Goal: Check status: Check status

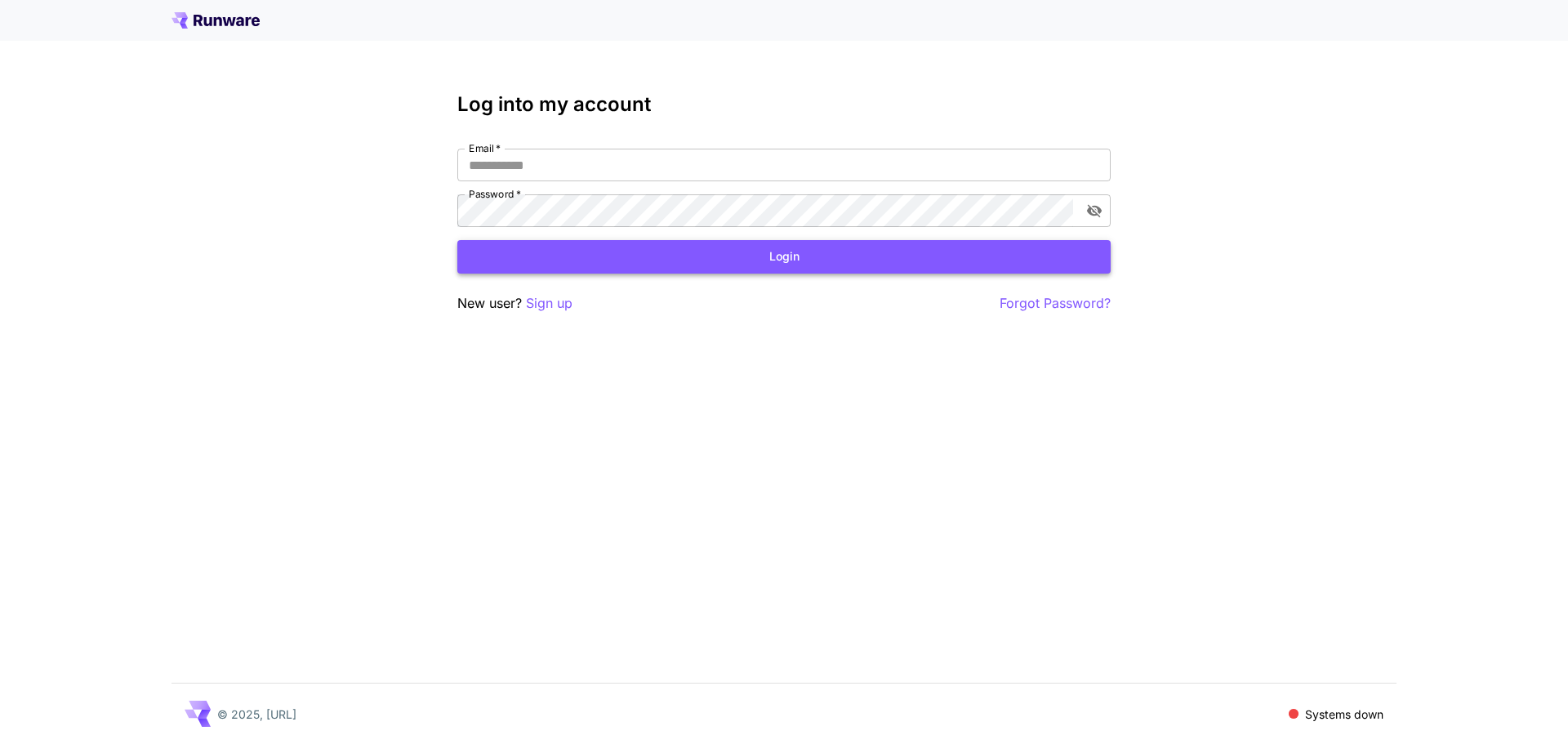
type input "**********"
click at [988, 249] on button "Login" at bounding box center [784, 257] width 653 height 34
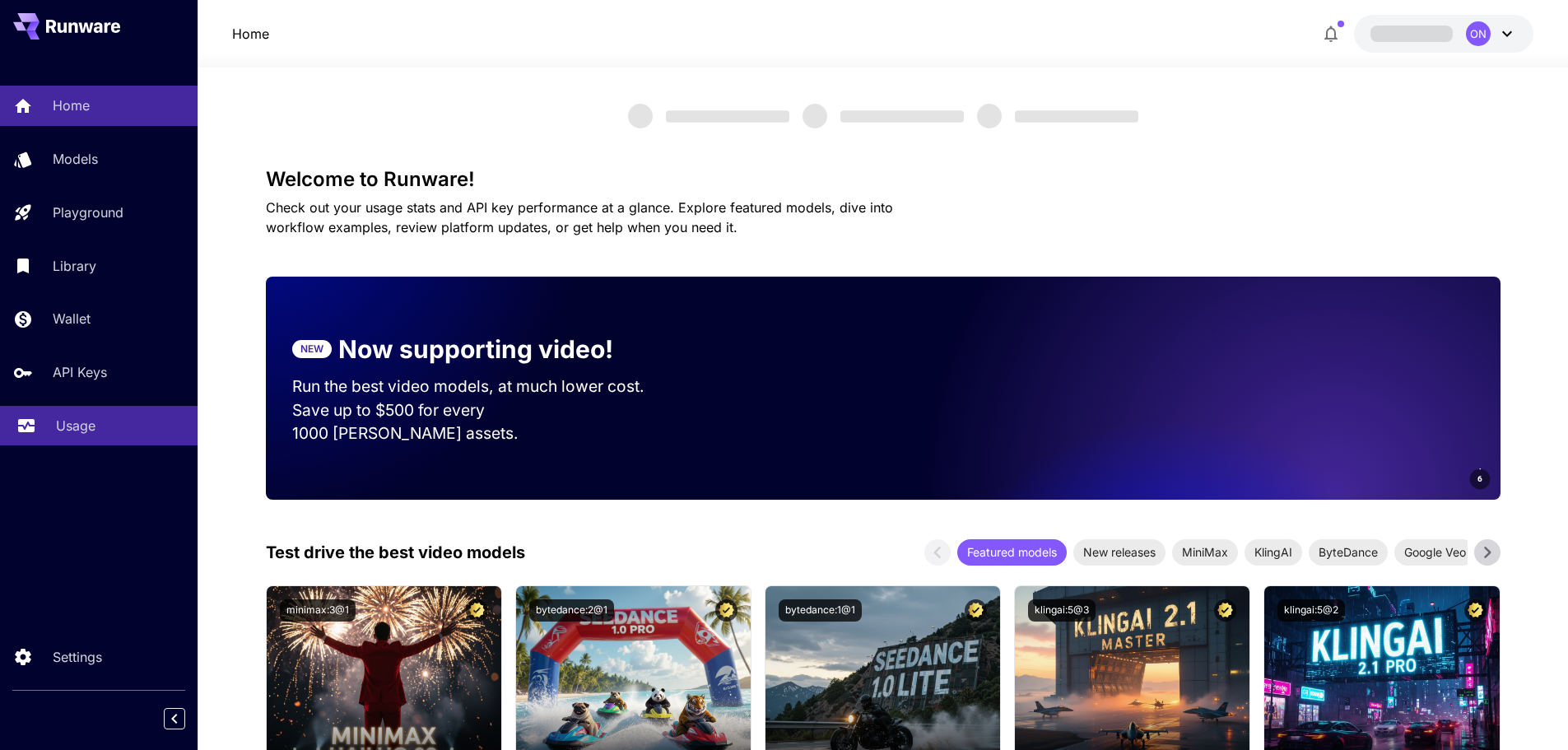
click at [101, 419] on div "Usage" at bounding box center [119, 425] width 128 height 20
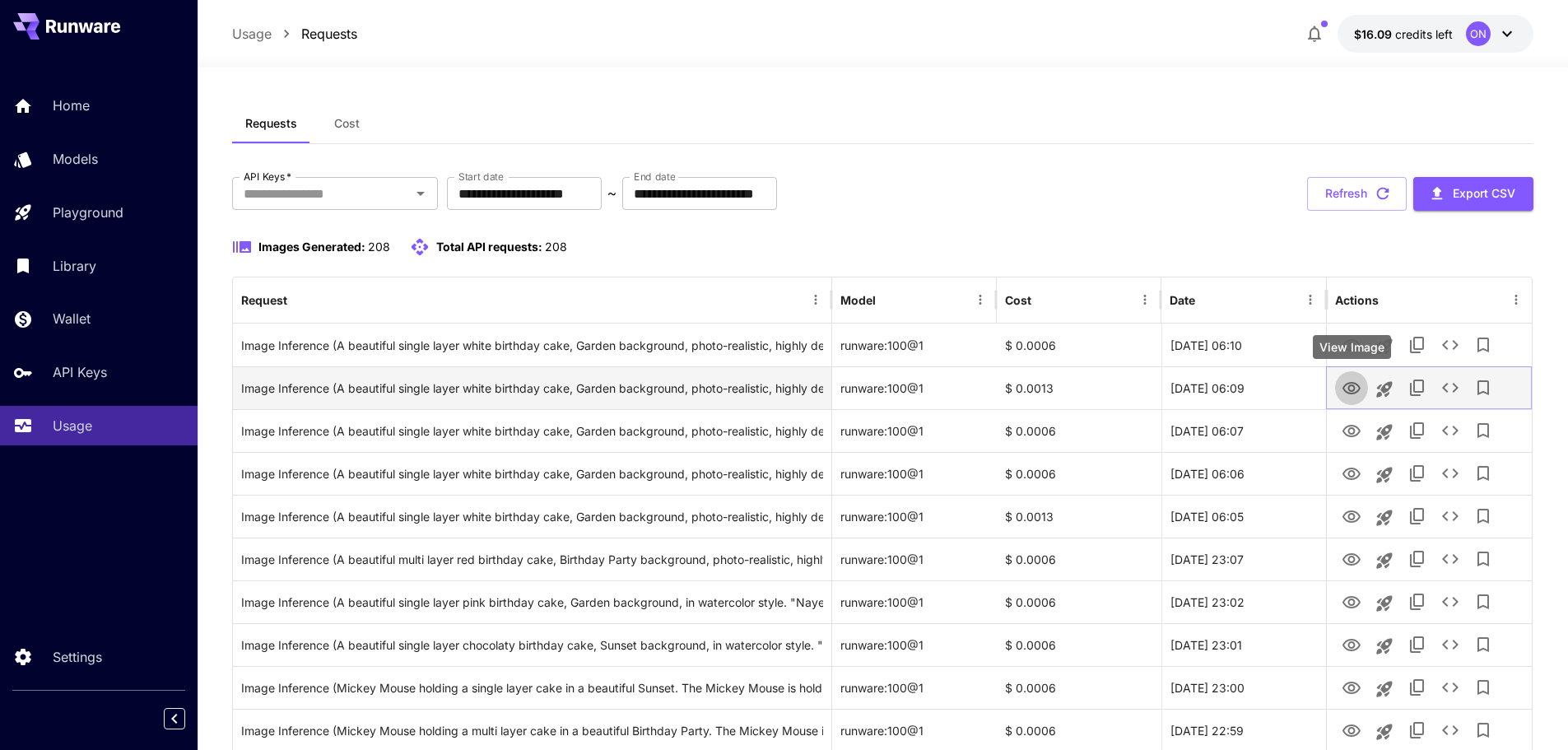
click at [1345, 380] on icon "View Image" at bounding box center [1351, 389] width 20 height 20
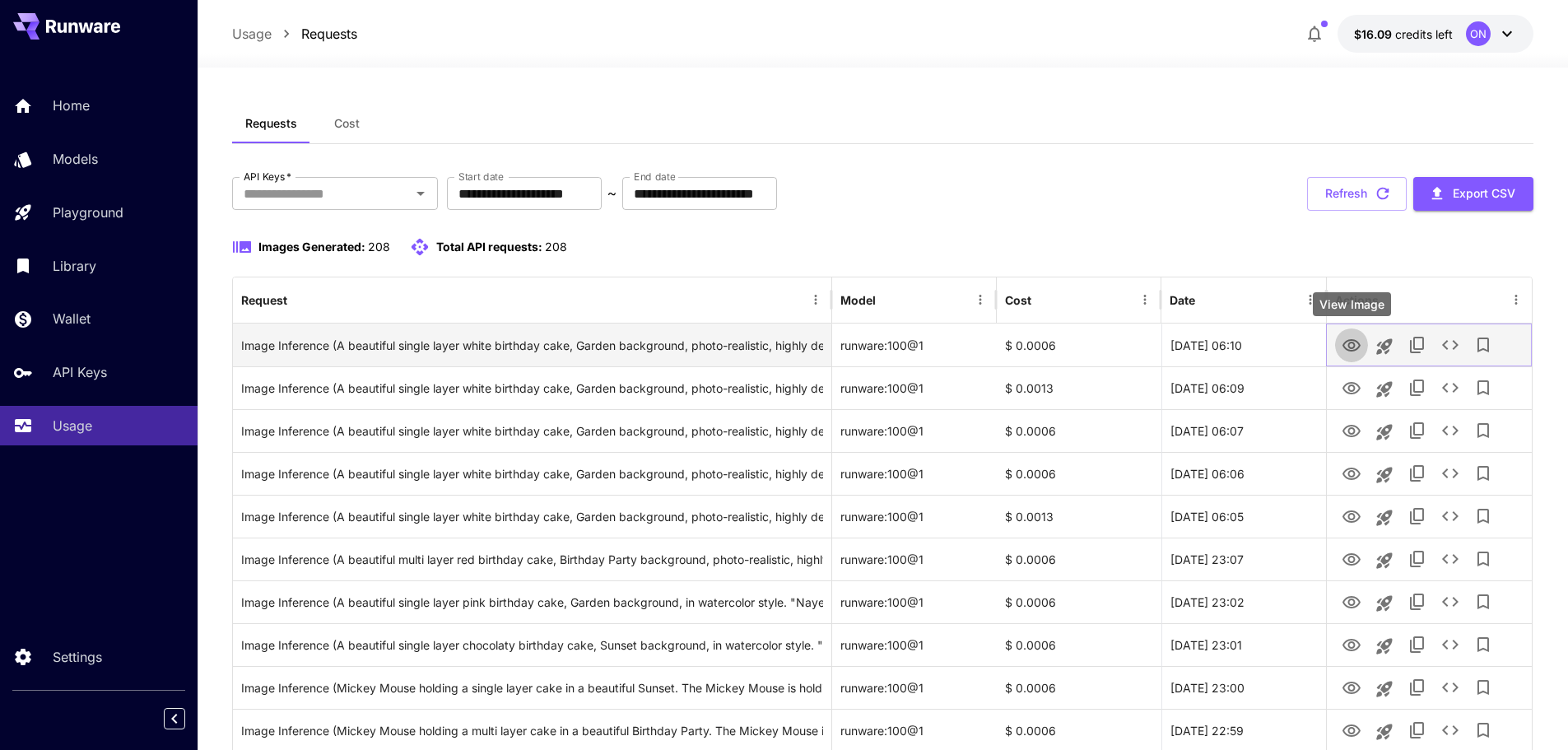
click at [1351, 353] on icon "View Image" at bounding box center [1351, 346] width 20 height 20
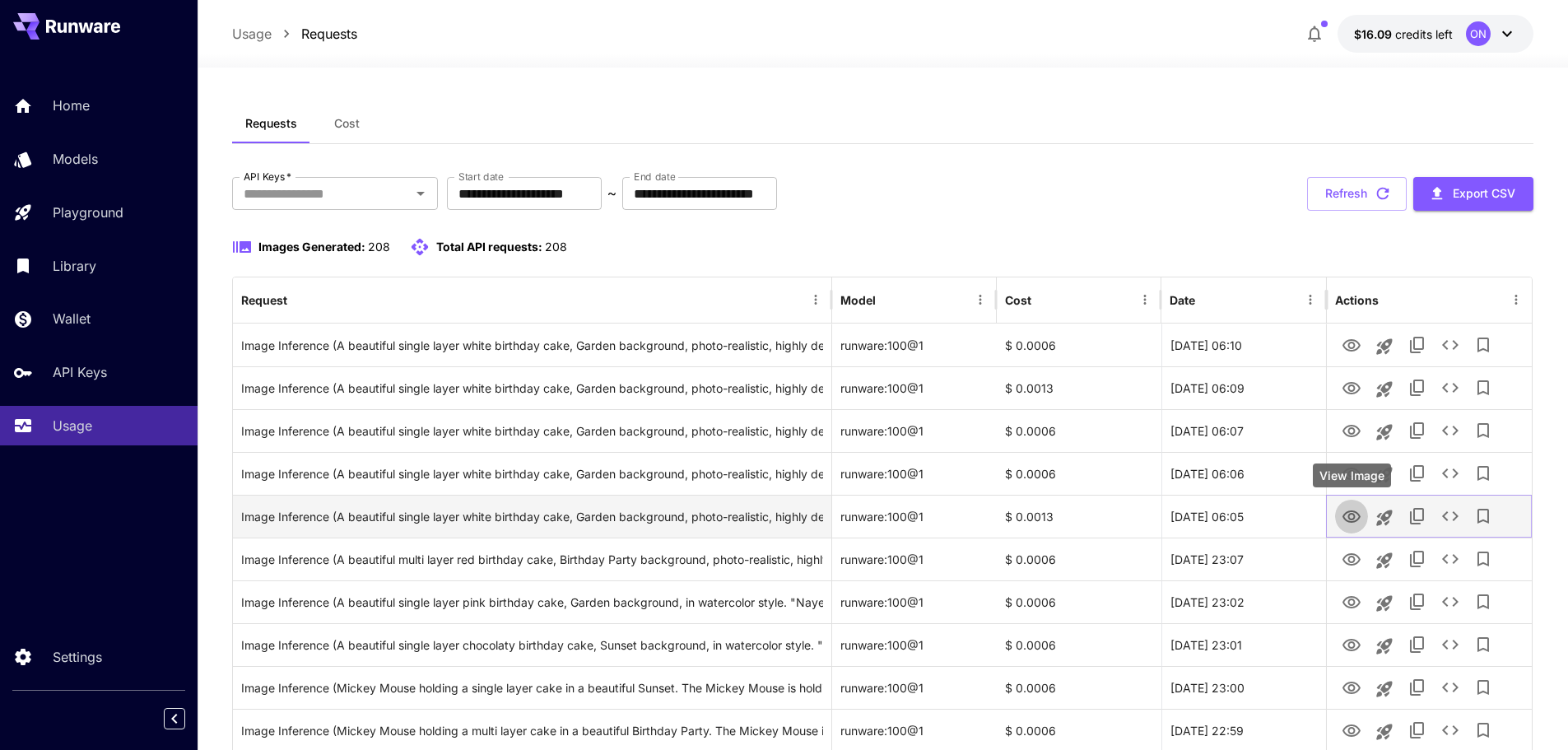
click at [1345, 522] on icon "View Image" at bounding box center [1351, 517] width 20 height 20
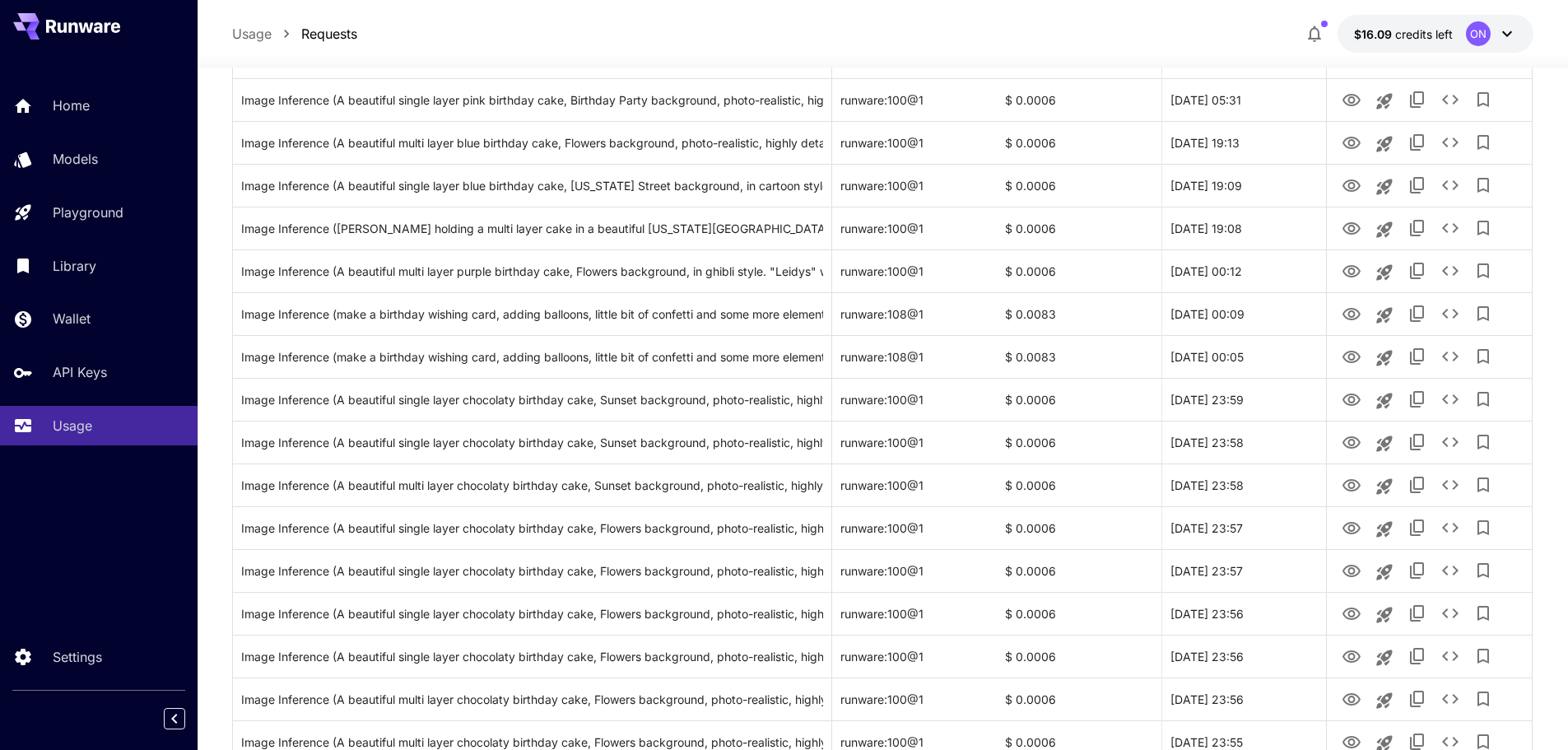
scroll to position [1145, 0]
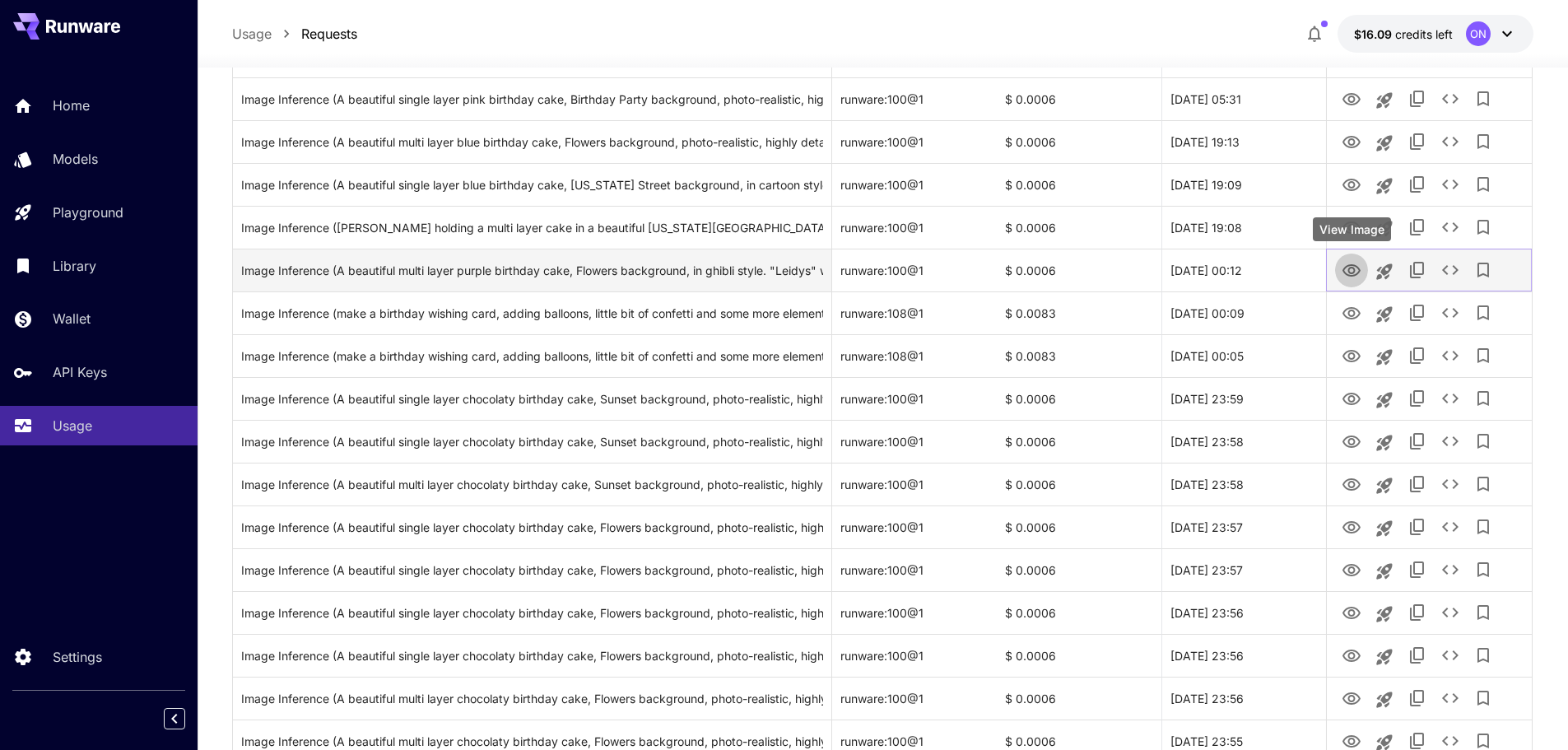
click at [1340, 276] on button "View Image" at bounding box center [1352, 270] width 33 height 34
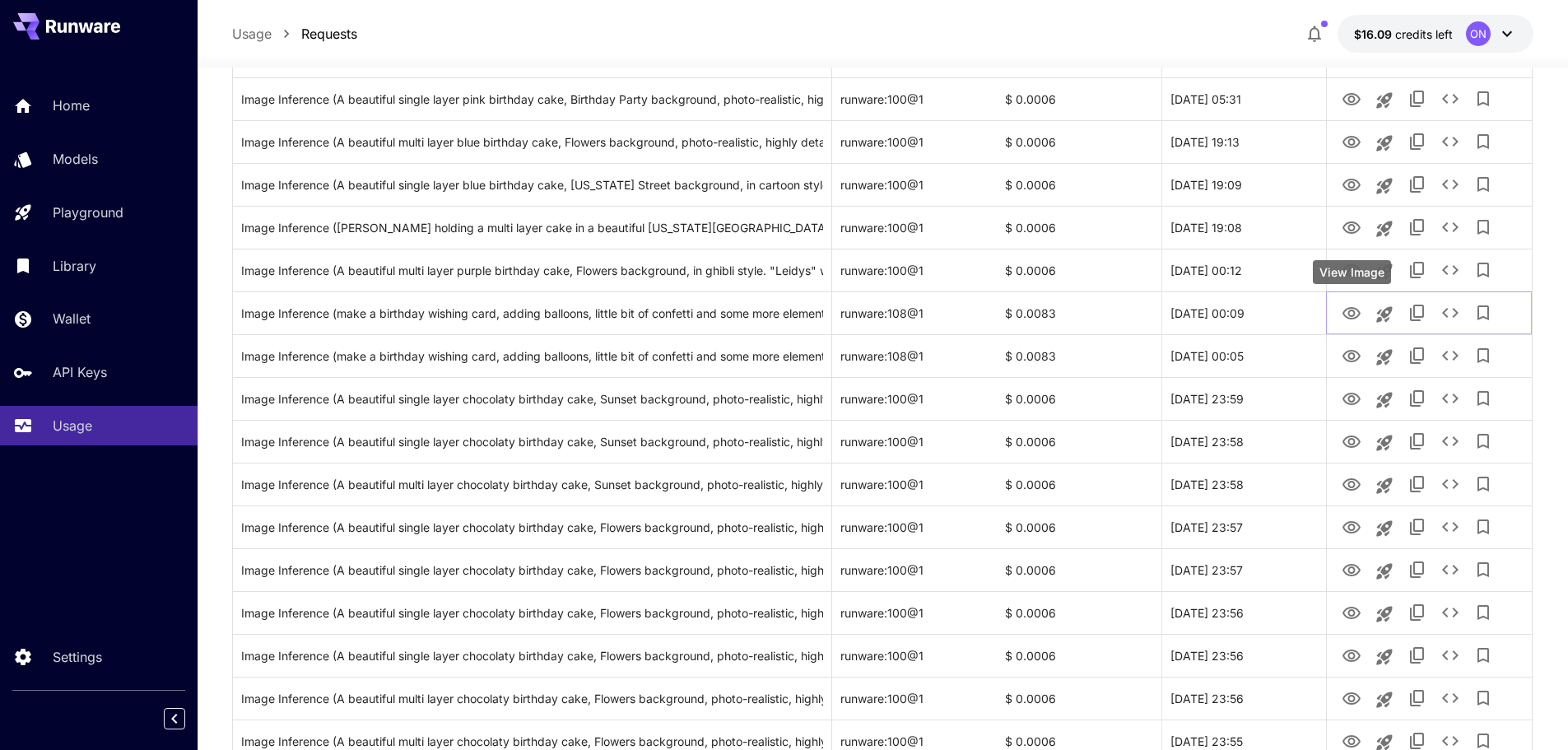
click at [1346, 262] on div "View Image" at bounding box center [1352, 271] width 78 height 23
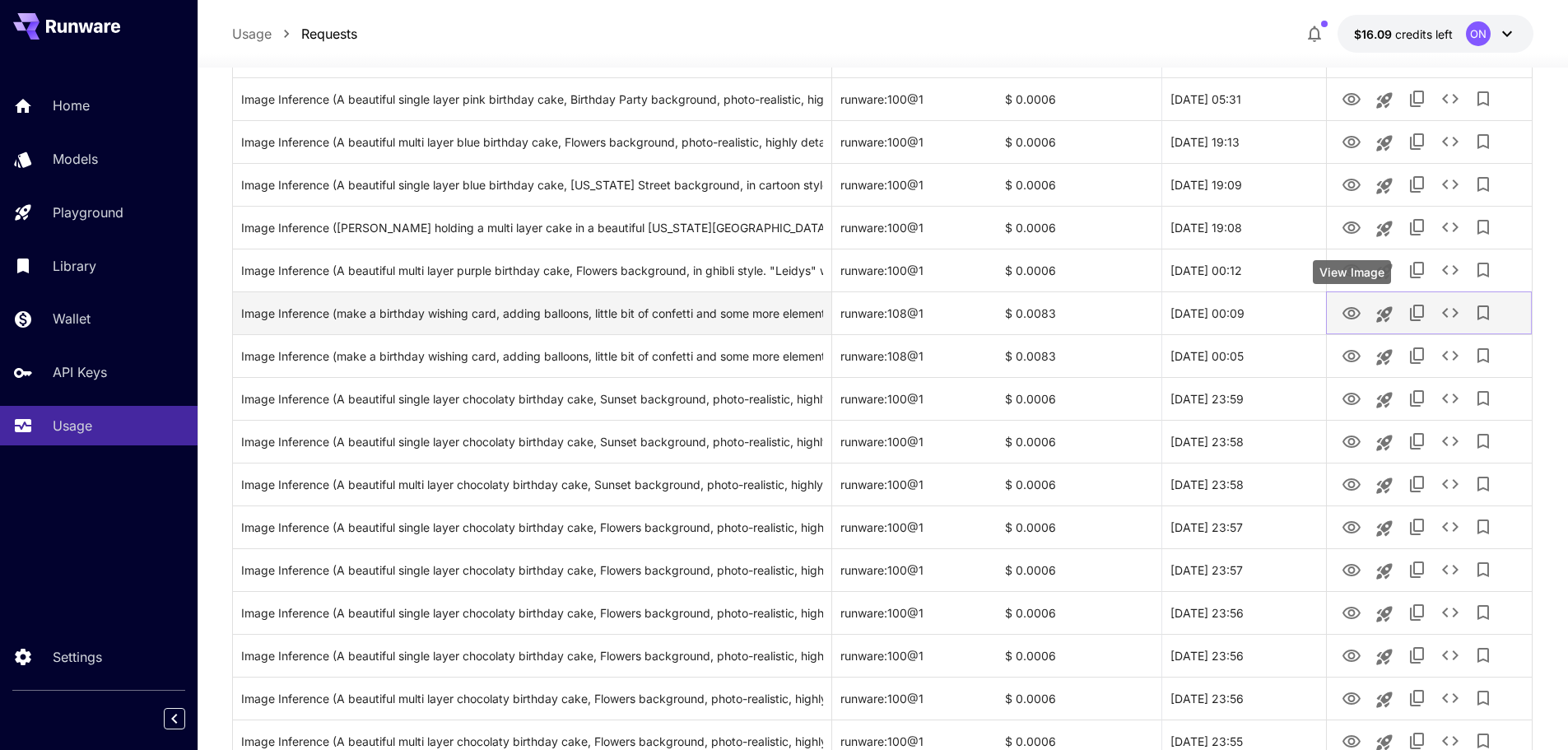
click at [1351, 306] on icon "View Image" at bounding box center [1351, 313] width 20 height 20
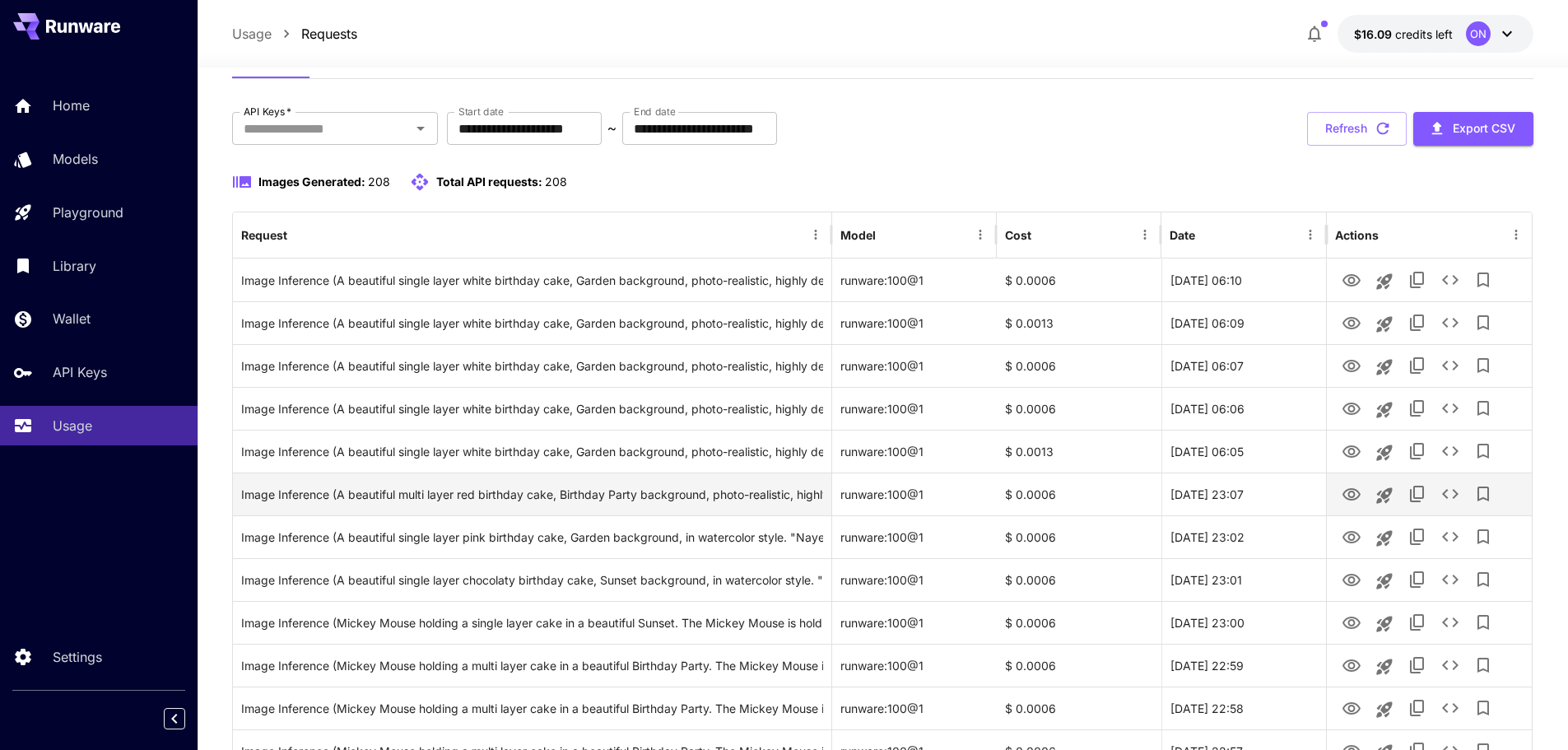
scroll to position [64, 0]
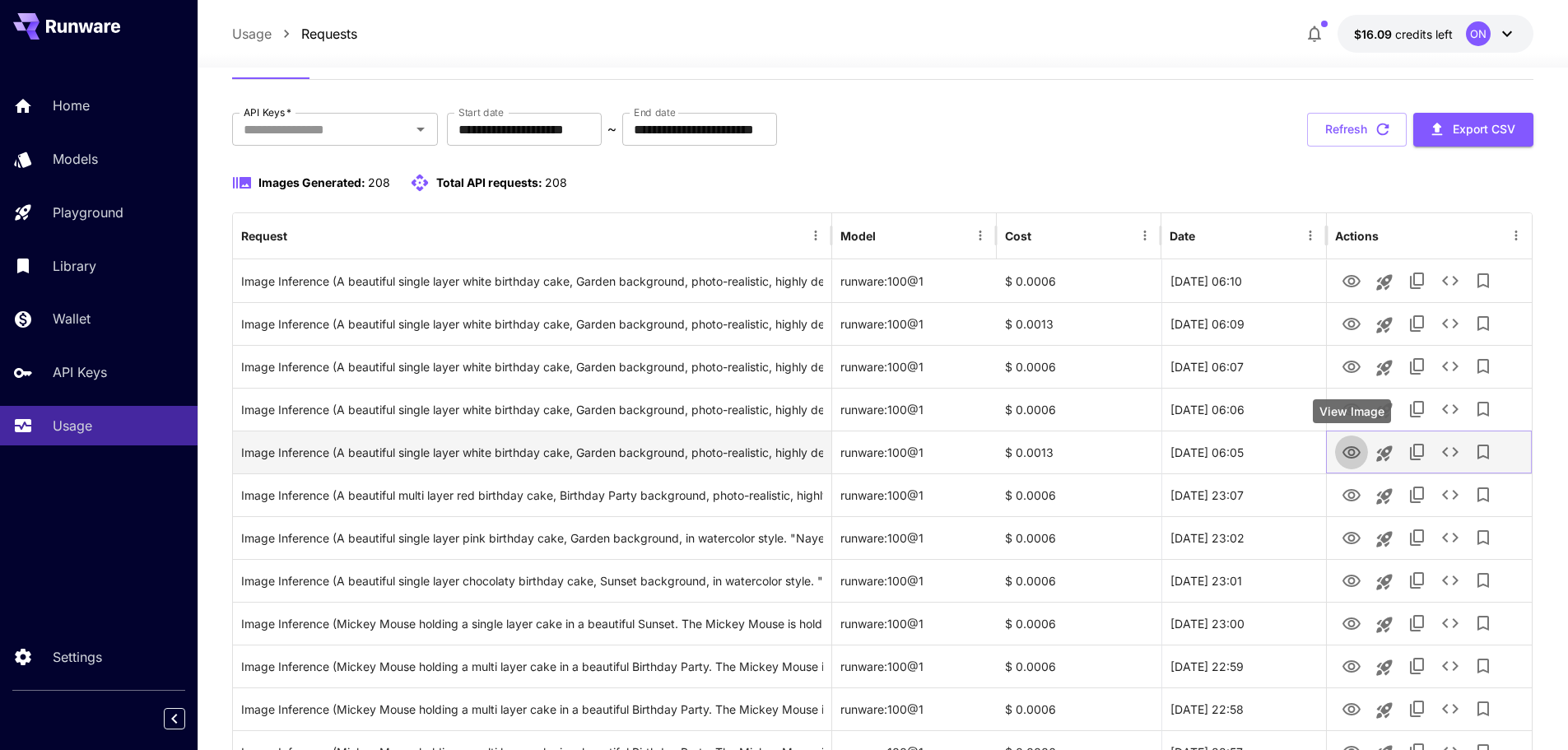
click at [1355, 459] on icon "View Image" at bounding box center [1351, 452] width 20 height 20
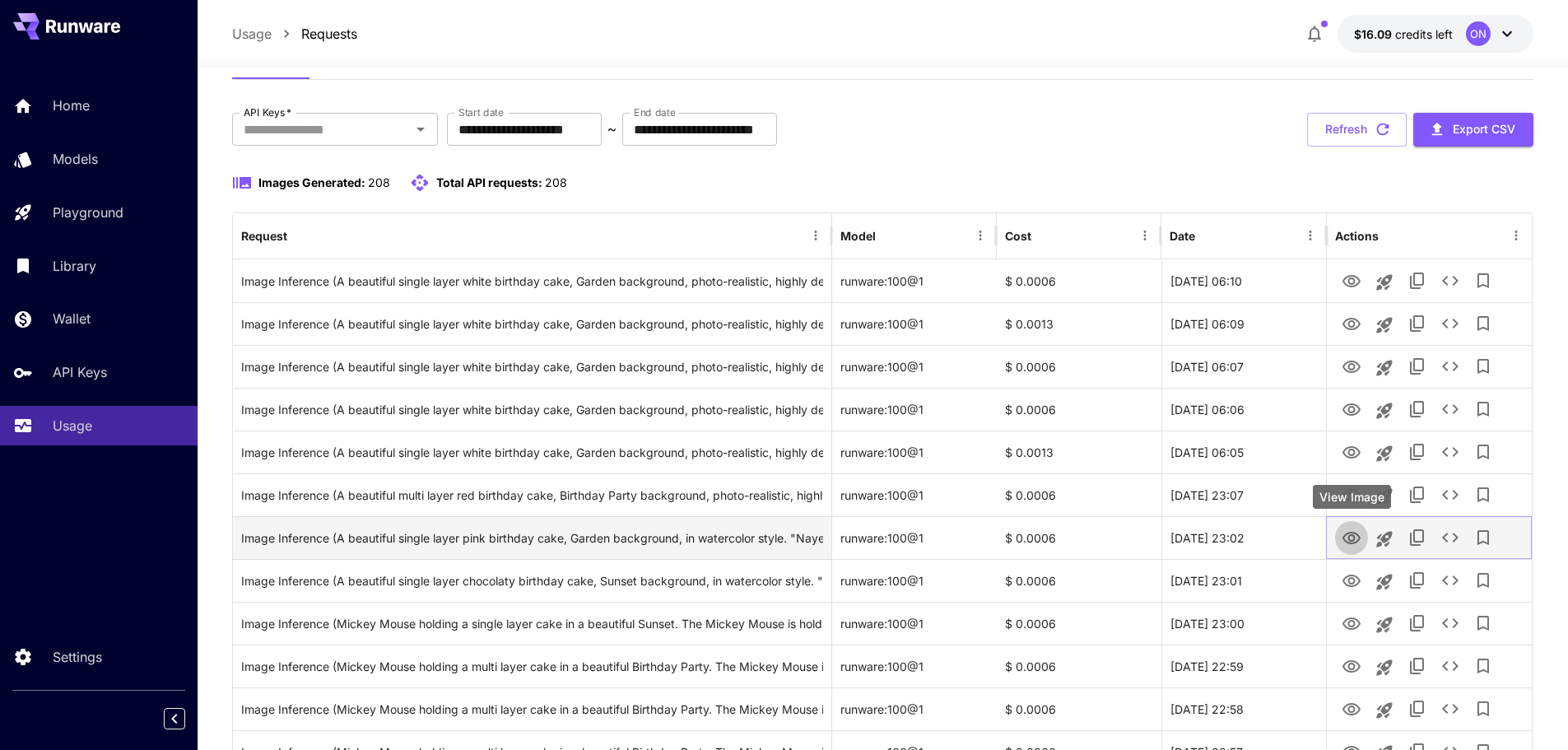
click at [1349, 526] on link "View Image" at bounding box center [1351, 536] width 20 height 21
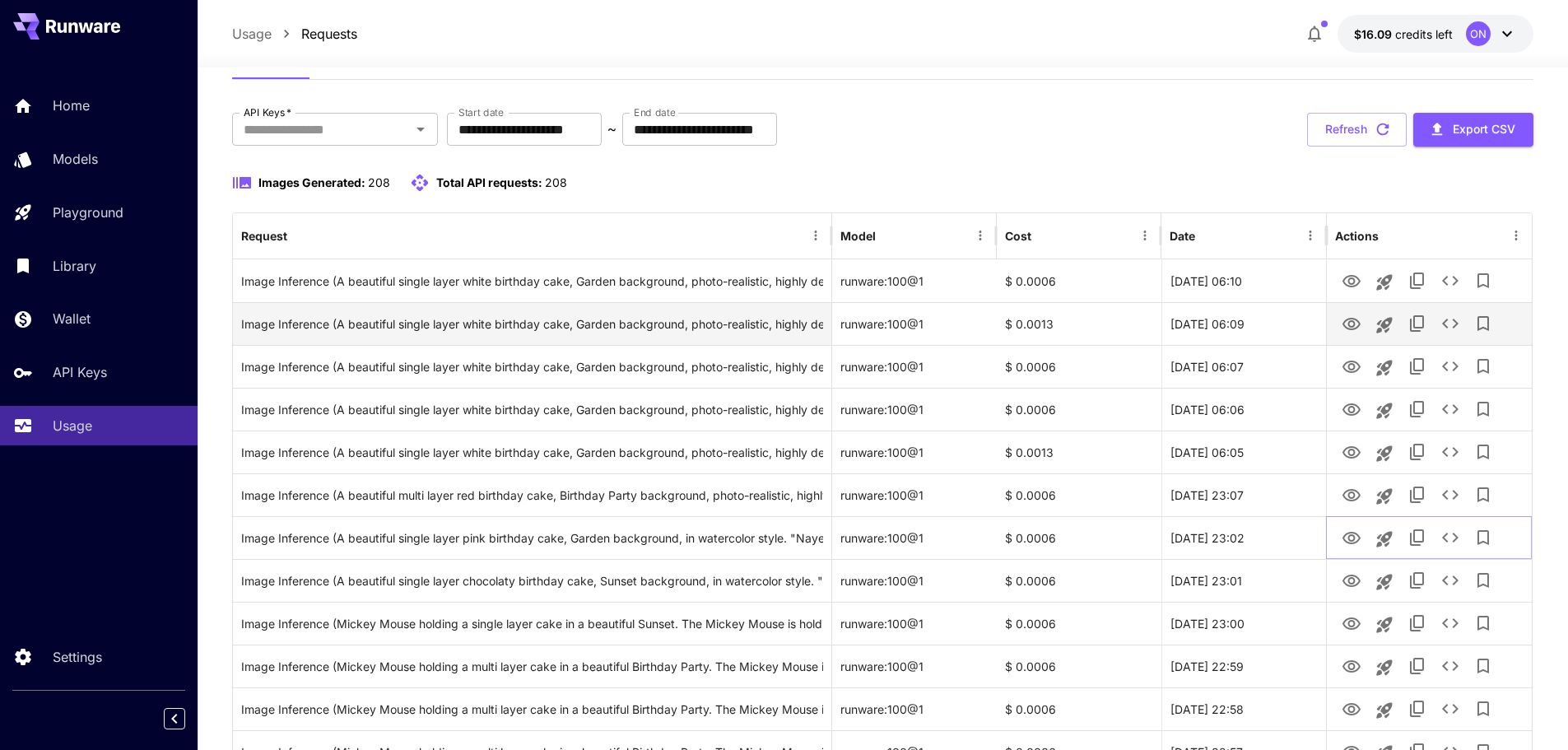
scroll to position [0, 0]
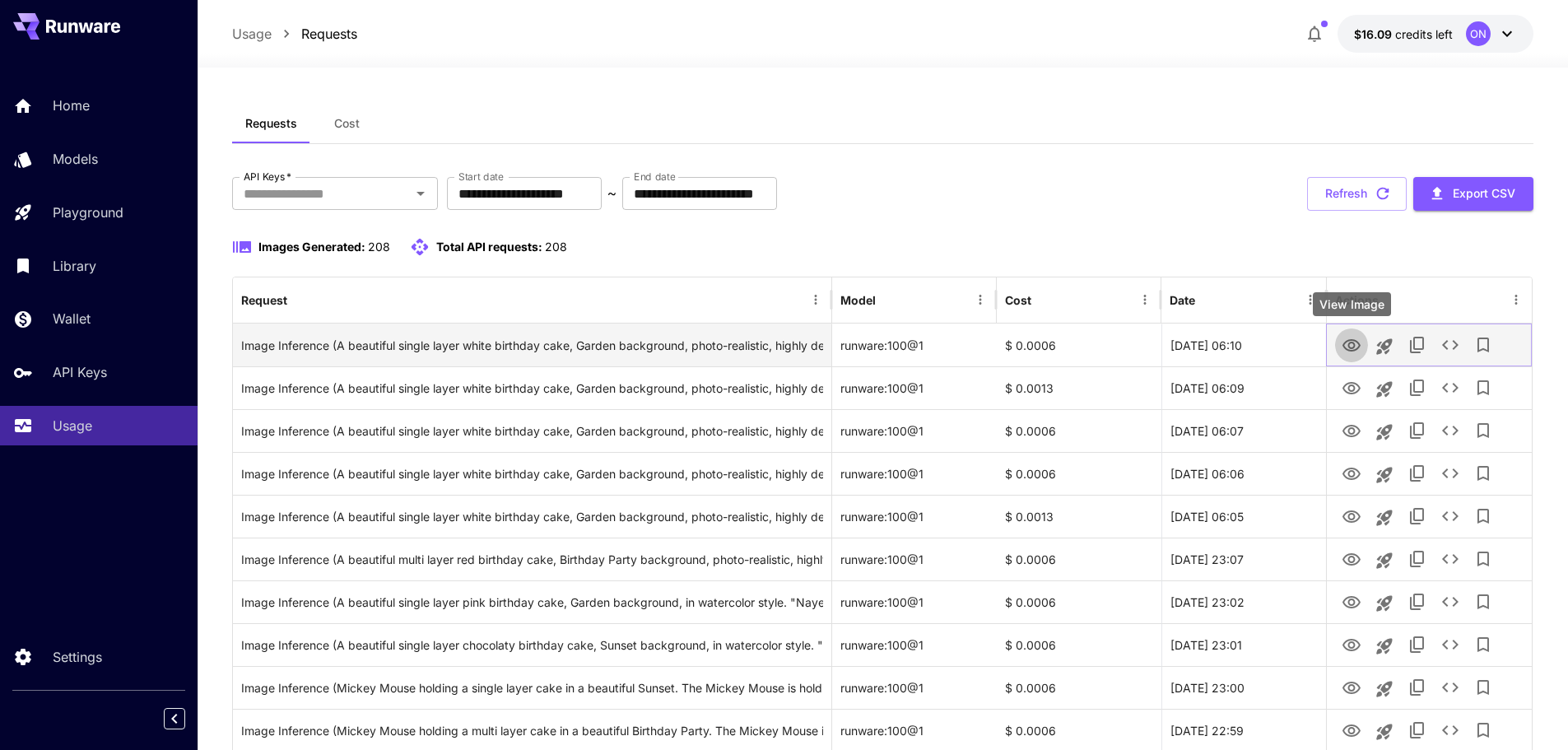
click at [1354, 344] on icon "View Image" at bounding box center [1351, 345] width 19 height 13
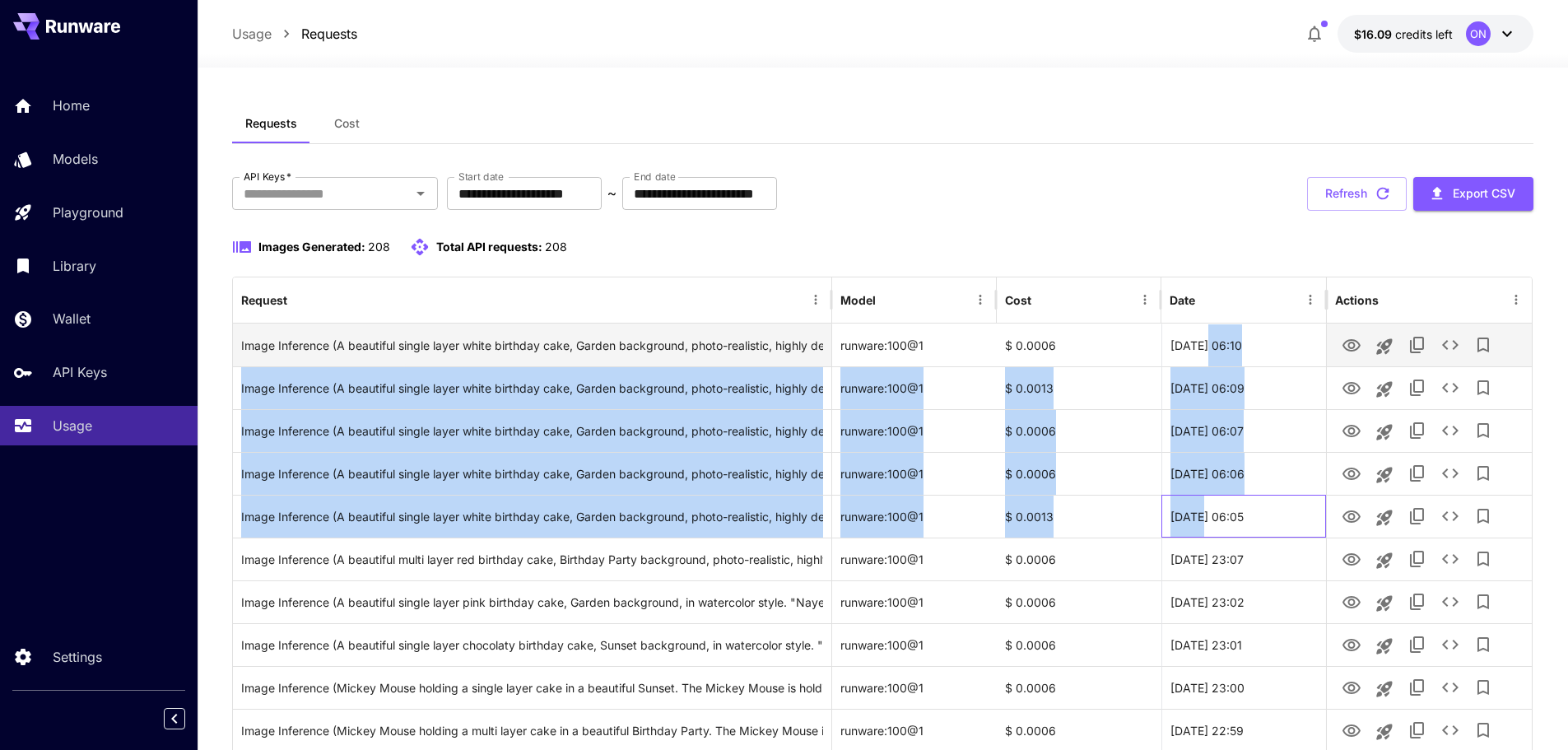
drag, startPoint x: 1203, startPoint y: 515, endPoint x: 1205, endPoint y: 351, distance: 164.0
